Goal: Information Seeking & Learning: Learn about a topic

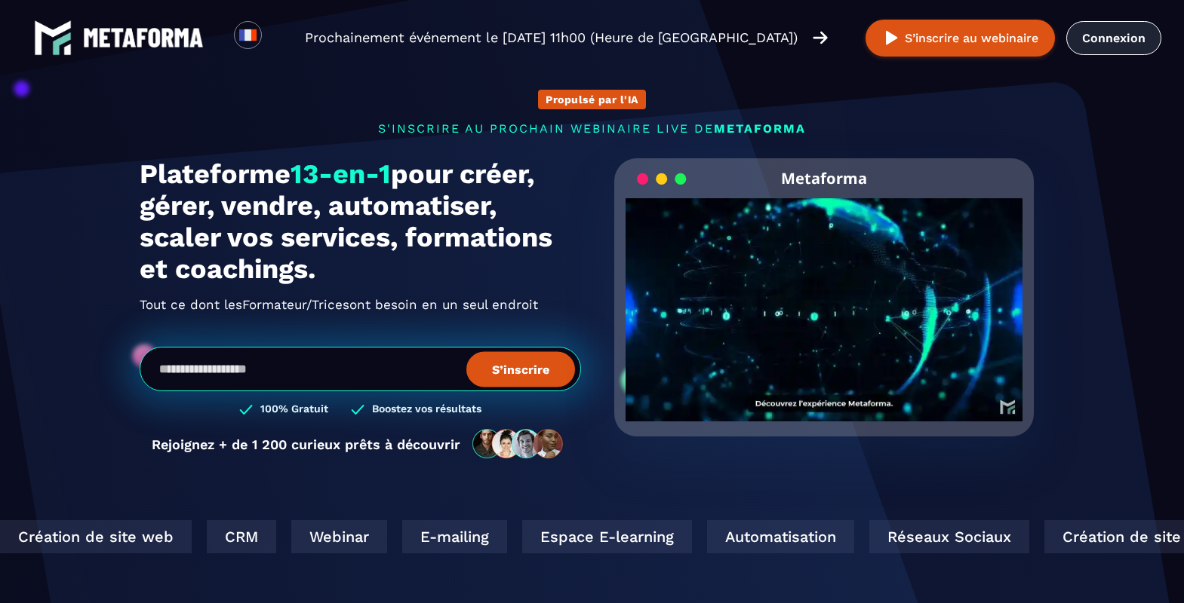
click at [1116, 35] on link "Connexion" at bounding box center [1113, 38] width 95 height 34
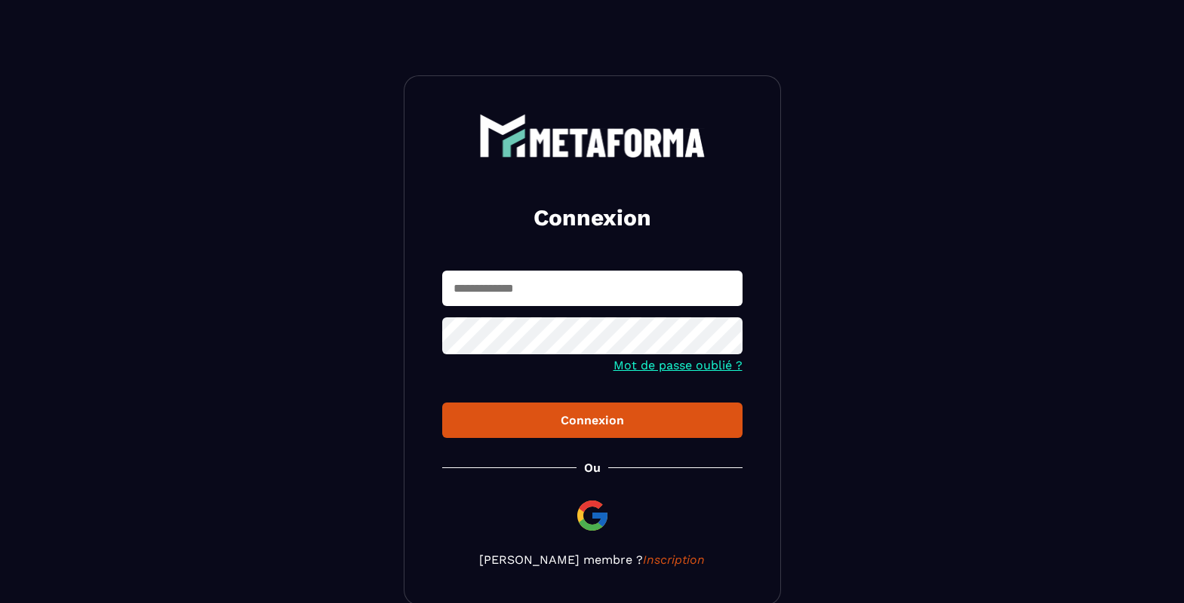
type input "**********"
click at [594, 425] on div "Connexion" at bounding box center [592, 420] width 276 height 14
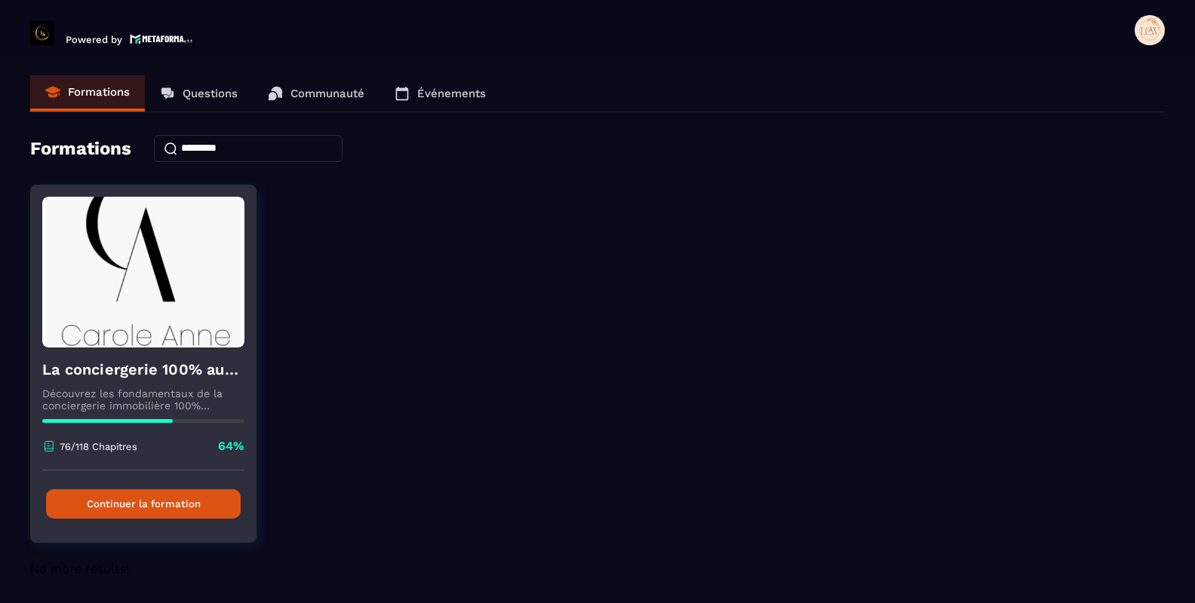
click at [156, 502] on button "Continuer la formation" at bounding box center [143, 504] width 195 height 29
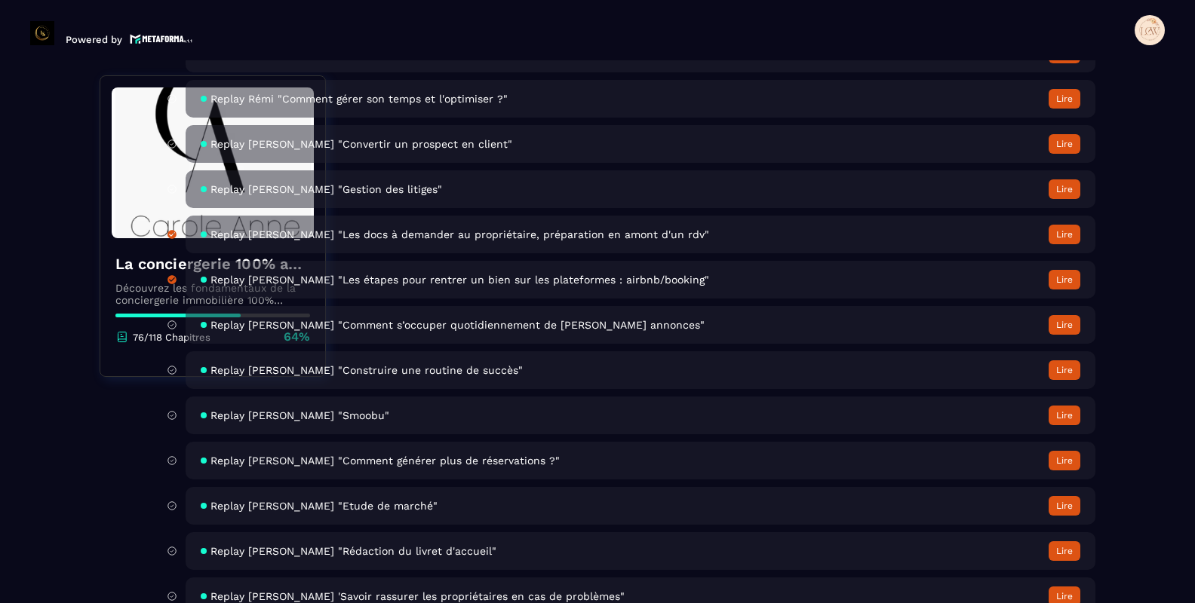
scroll to position [5432, 0]
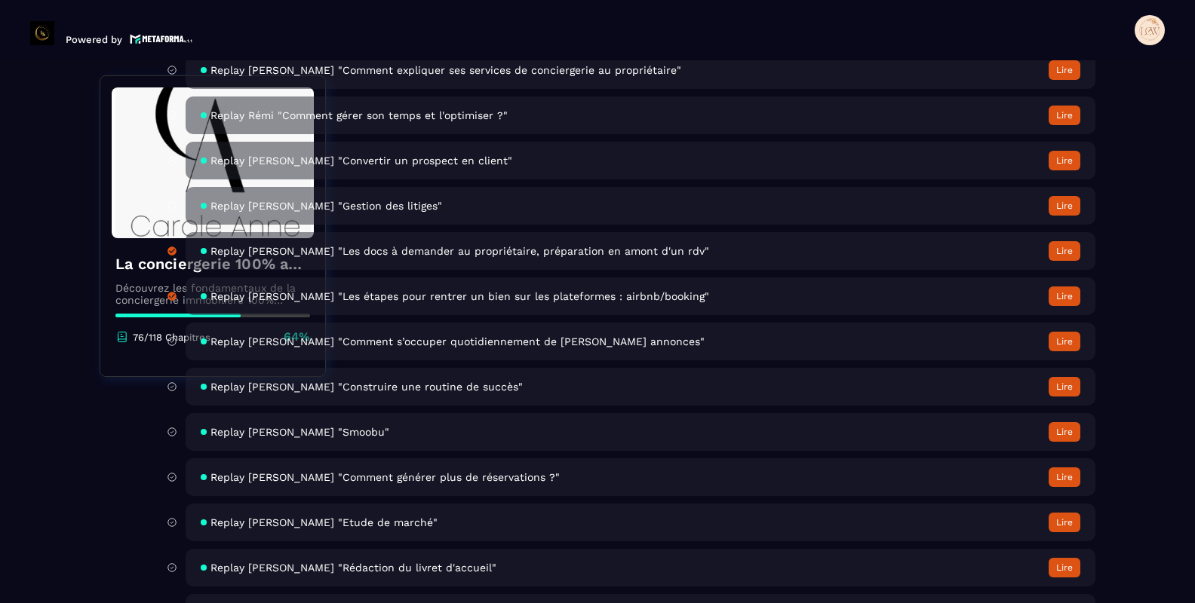
click at [348, 432] on span "Replay Carole Anne "Smoobu"" at bounding box center [299, 432] width 179 height 12
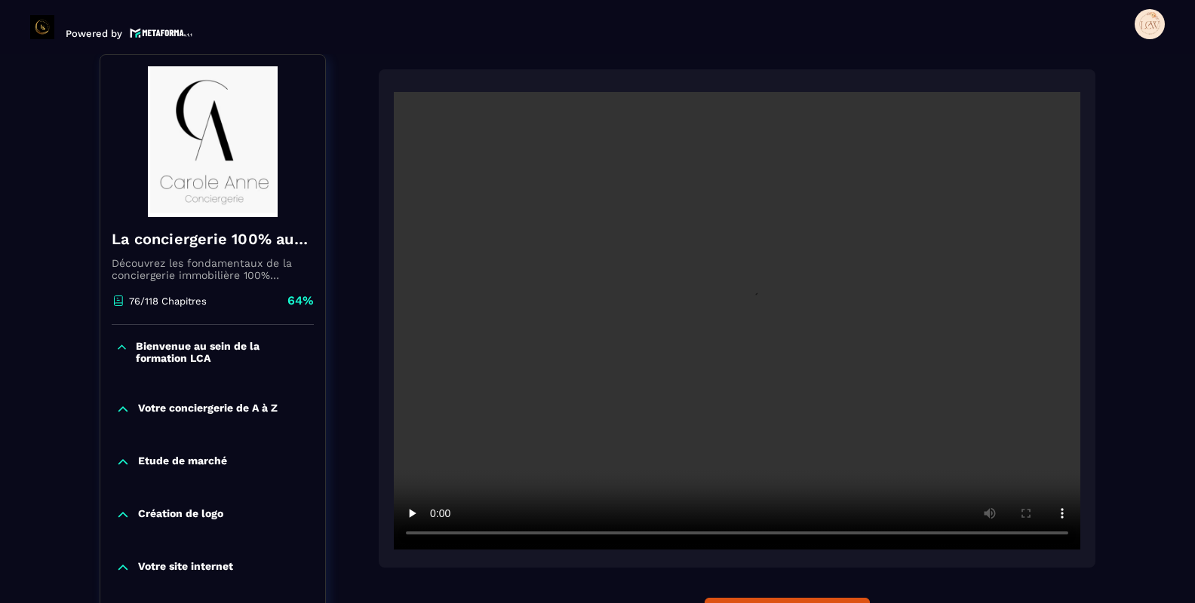
scroll to position [232, 0]
